Goal: Entertainment & Leisure: Consume media (video, audio)

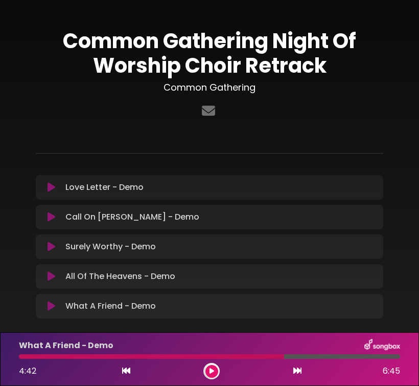
click at [52, 246] on icon at bounding box center [52, 246] width 8 height 10
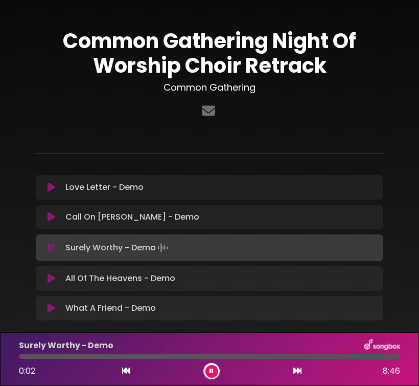
click at [26, 358] on div at bounding box center [210, 356] width 382 height 5
click at [30, 359] on div "Surely Worthy - Demo 0:10 8:46" at bounding box center [210, 359] width 394 height 40
click at [32, 358] on div at bounding box center [210, 356] width 382 height 5
click at [37, 358] on div at bounding box center [210, 356] width 382 height 5
click at [43, 358] on div at bounding box center [210, 356] width 382 height 5
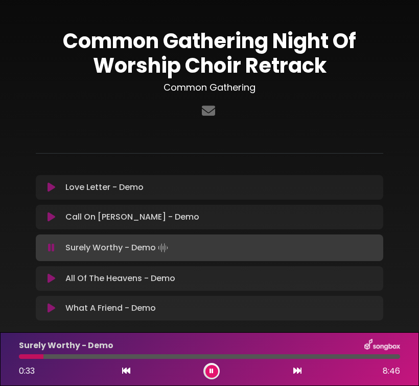
click at [50, 358] on div at bounding box center [210, 356] width 382 height 5
click at [46, 358] on div at bounding box center [210, 356] width 382 height 5
click at [210, 371] on icon at bounding box center [212, 371] width 4 height 6
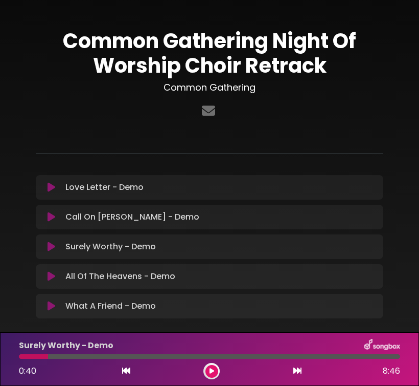
click at [47, 306] on button at bounding box center [51, 306] width 19 height 10
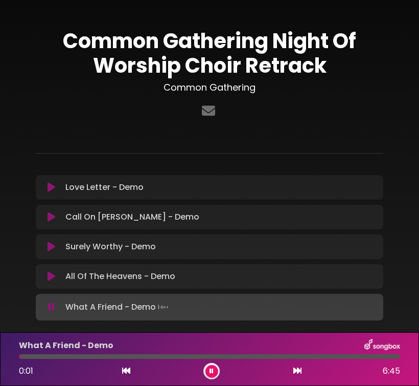
click at [23, 357] on div at bounding box center [210, 356] width 382 height 5
click at [28, 357] on div at bounding box center [210, 356] width 382 height 5
click at [33, 356] on div at bounding box center [210, 356] width 382 height 5
click at [39, 357] on div at bounding box center [210, 356] width 382 height 5
click at [212, 366] on button at bounding box center [212, 371] width 13 height 13
